Goal: Transaction & Acquisition: Obtain resource

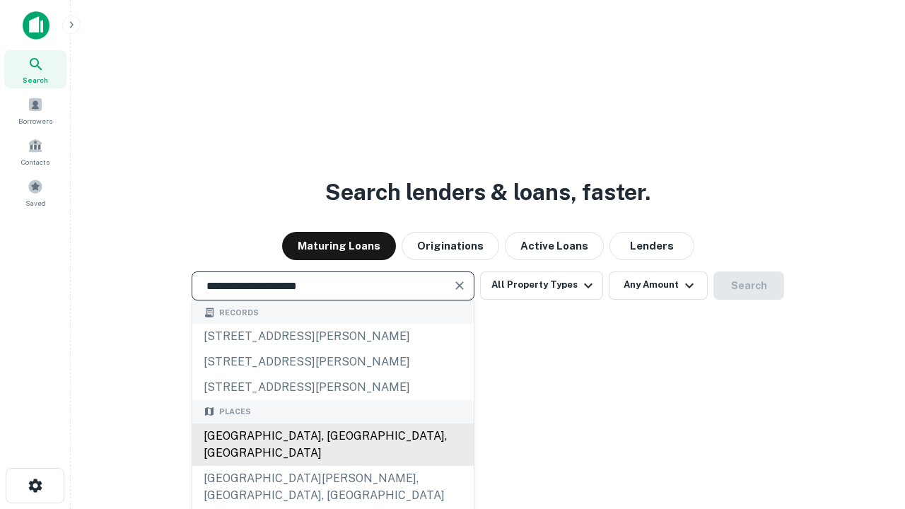
click at [332, 466] on div "[GEOGRAPHIC_DATA], [GEOGRAPHIC_DATA], [GEOGRAPHIC_DATA]" at bounding box center [332, 444] width 281 height 42
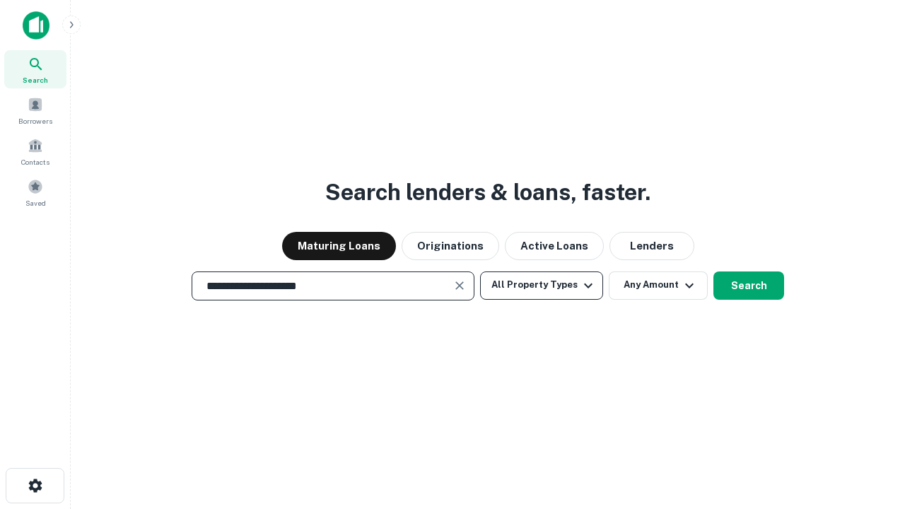
type input "**********"
click at [541, 285] on button "All Property Types" at bounding box center [541, 285] width 123 height 28
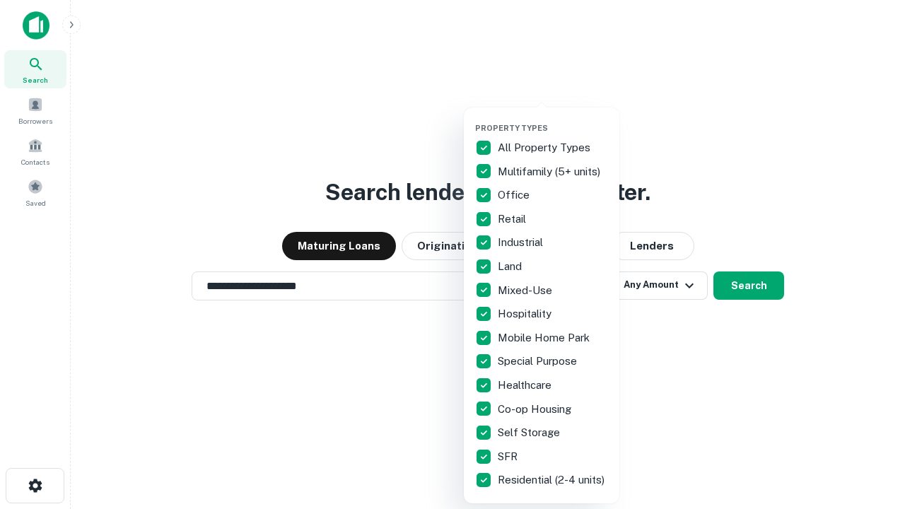
click at [553, 119] on button "button" at bounding box center [552, 119] width 155 height 1
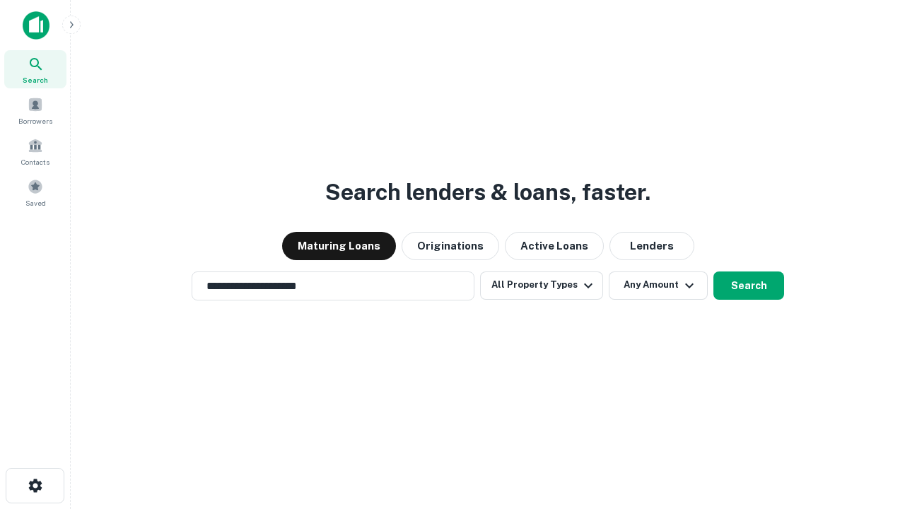
scroll to position [22, 0]
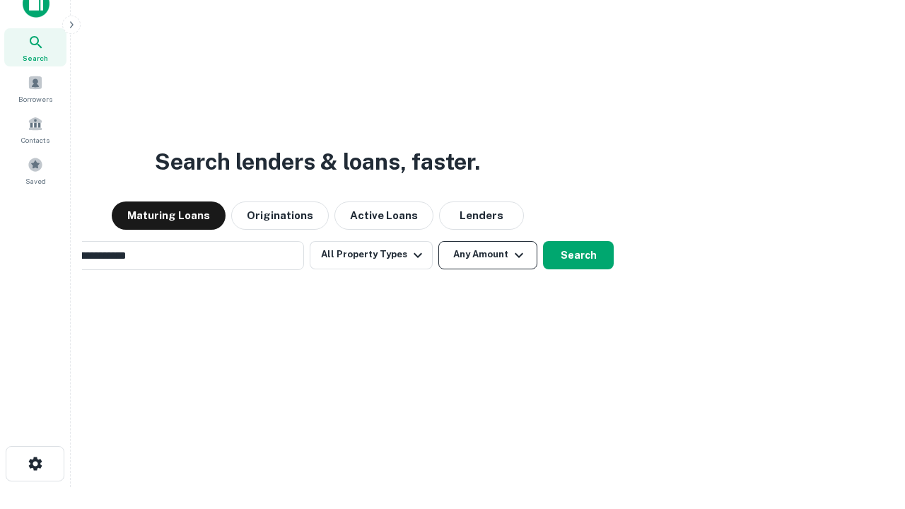
click at [438, 241] on button "Any Amount" at bounding box center [487, 255] width 99 height 28
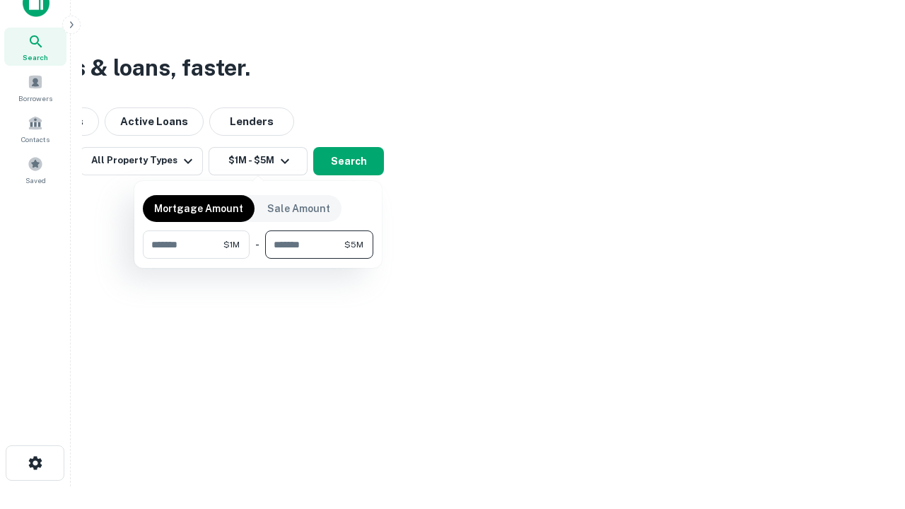
type input "*******"
click at [258, 259] on button "button" at bounding box center [258, 259] width 230 height 1
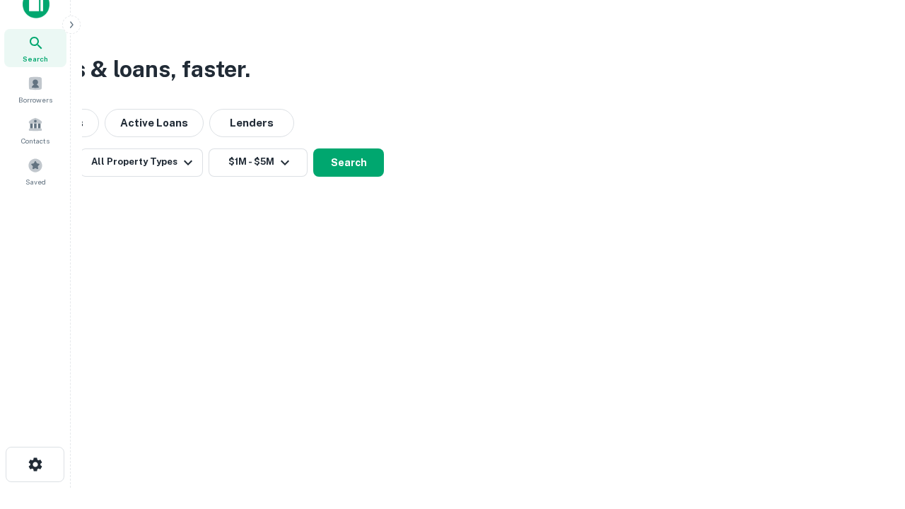
scroll to position [8, 261]
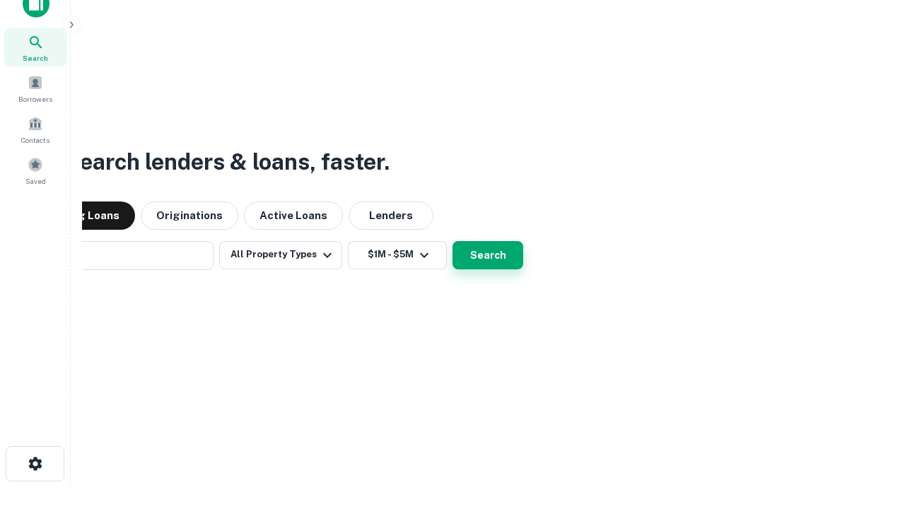
click at [452, 241] on button "Search" at bounding box center [487, 255] width 71 height 28
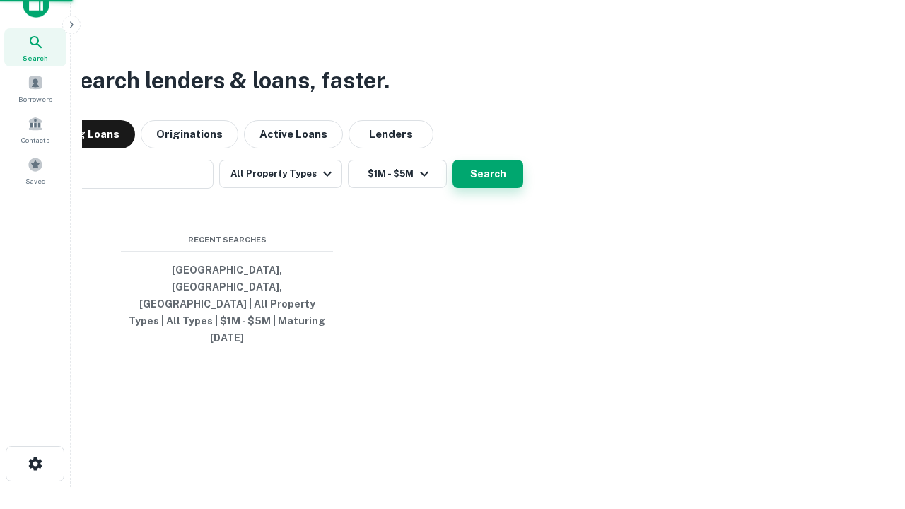
scroll to position [37, 400]
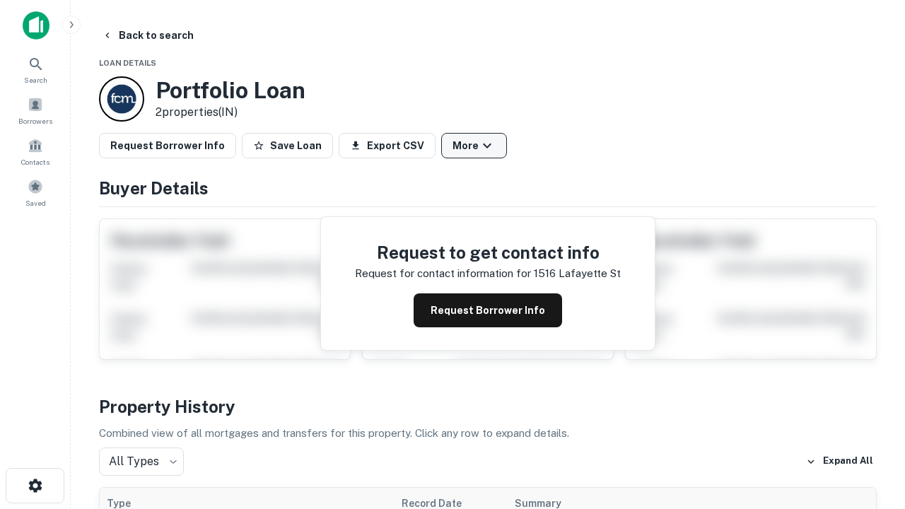
click at [473, 146] on button "More" at bounding box center [474, 145] width 66 height 25
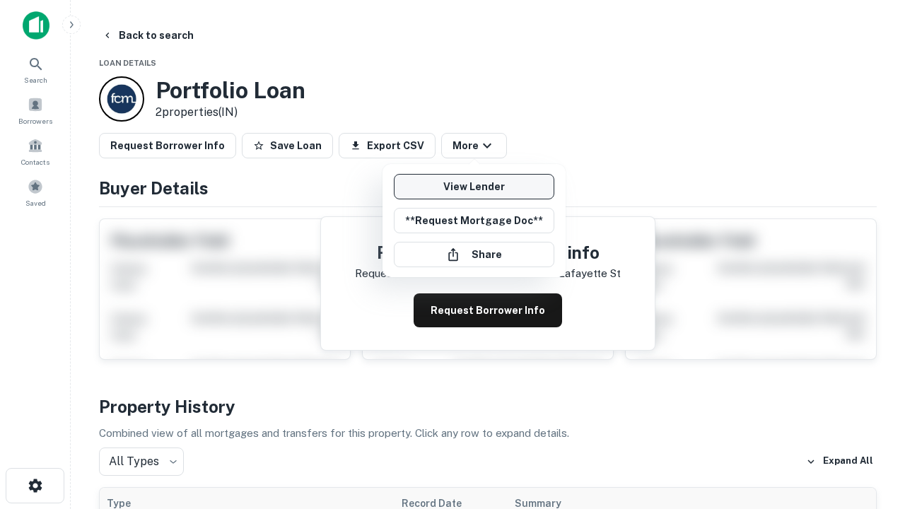
click at [473, 187] on link "View Lender" at bounding box center [474, 186] width 160 height 25
